Goal: Information Seeking & Learning: Find specific fact

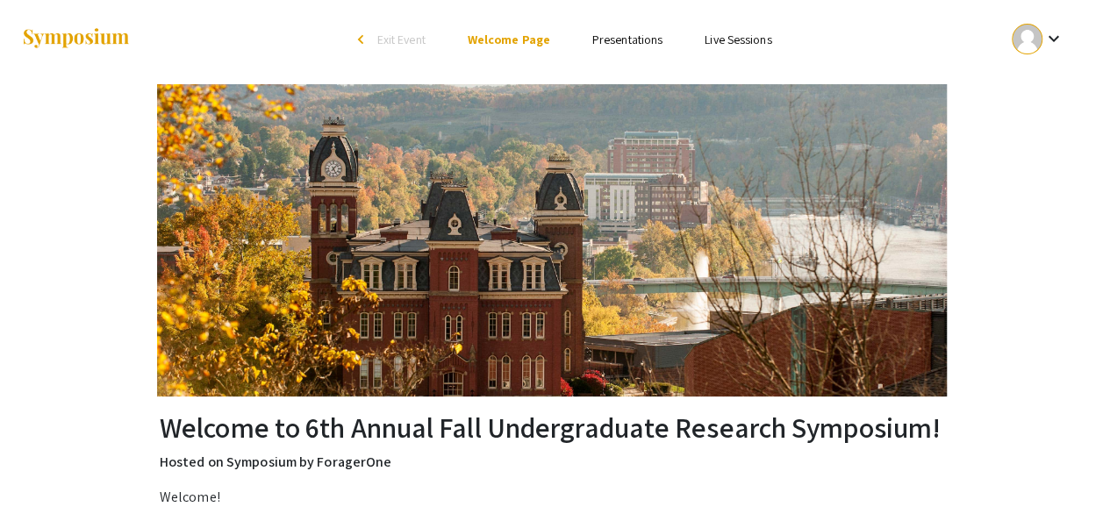
click at [628, 37] on link "Presentations" at bounding box center [627, 40] width 70 height 16
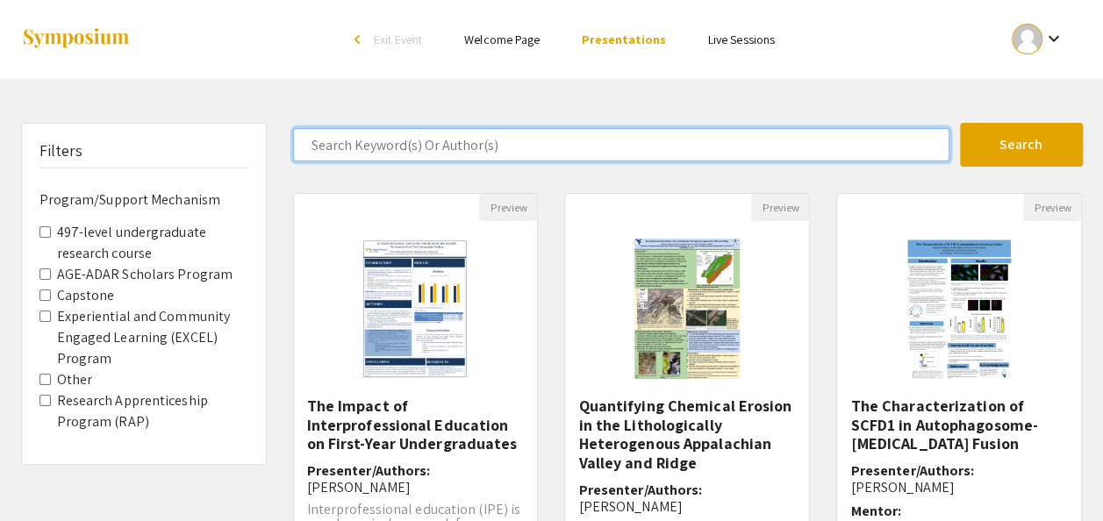
click at [557, 137] on input "Search Keyword(s) Or Author(s)" at bounding box center [621, 144] width 656 height 33
type input "[PERSON_NAME]"
click at [960, 123] on button "Search" at bounding box center [1021, 145] width 123 height 44
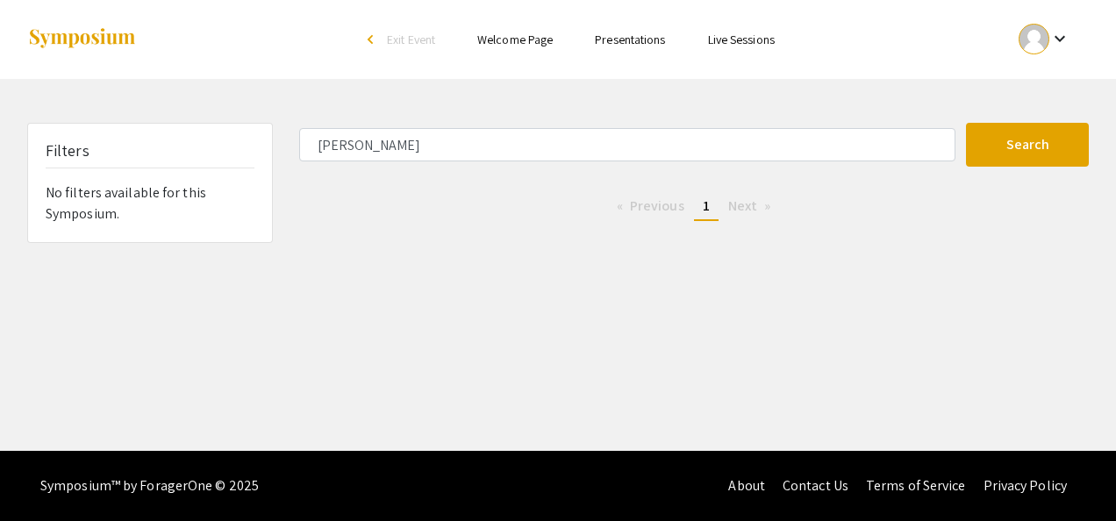
click at [370, 46] on div "arrow_back_ios" at bounding box center [373, 40] width 11 height 21
